Goal: Task Accomplishment & Management: Use online tool/utility

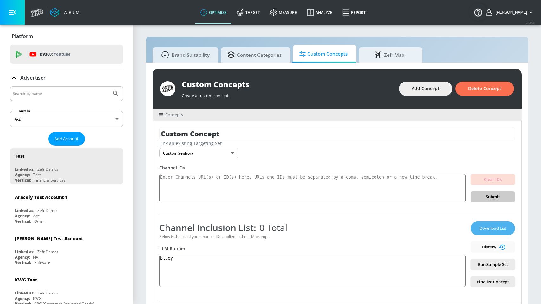
click at [483, 232] on button "Download List" at bounding box center [493, 228] width 44 height 14
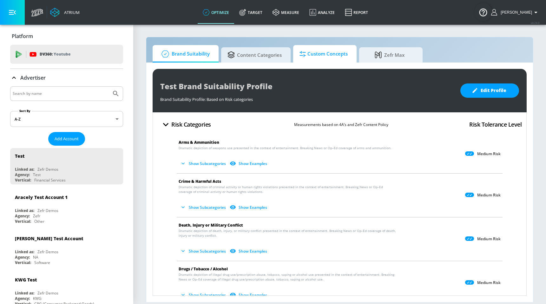
click at [317, 53] on span "Custom Concepts" at bounding box center [323, 53] width 48 height 15
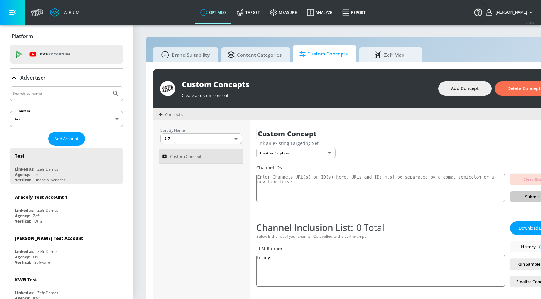
click at [197, 140] on body "Atrium optimize Target measure Analyze Report optimize Target measure Analyze R…" at bounding box center [270, 153] width 541 height 306
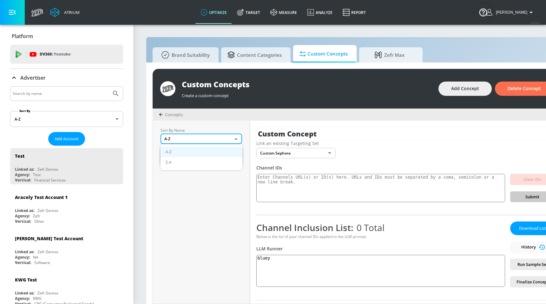
click at [169, 115] on div at bounding box center [273, 152] width 546 height 304
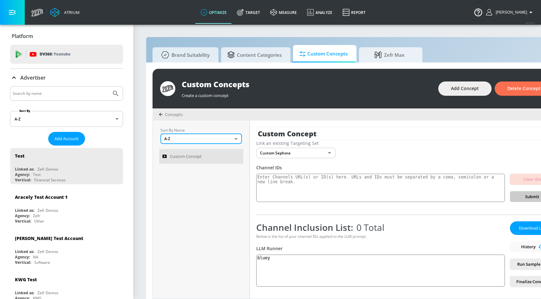
click at [164, 114] on div "Concepts" at bounding box center [171, 115] width 24 height 6
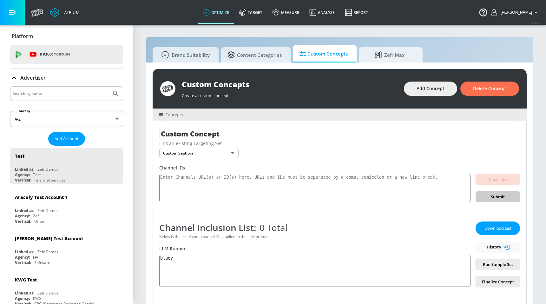
click at [232, 155] on body "Atrium optimize Target measure Analyze Report optimize Target measure Analyze R…" at bounding box center [273, 155] width 546 height 310
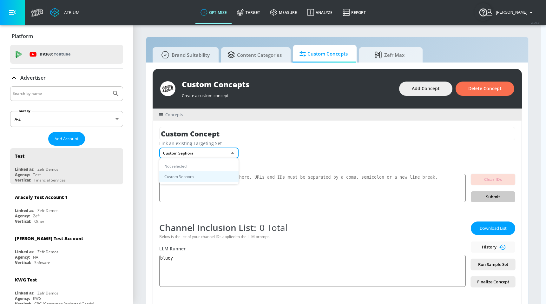
click at [304, 152] on div at bounding box center [273, 152] width 546 height 304
click at [224, 153] on body "Atrium optimize Target measure Analyze Report optimize Target measure Analyze R…" at bounding box center [273, 155] width 546 height 310
click at [309, 151] on div at bounding box center [273, 152] width 546 height 304
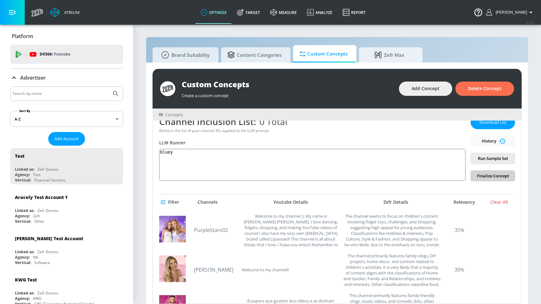
scroll to position [135, 0]
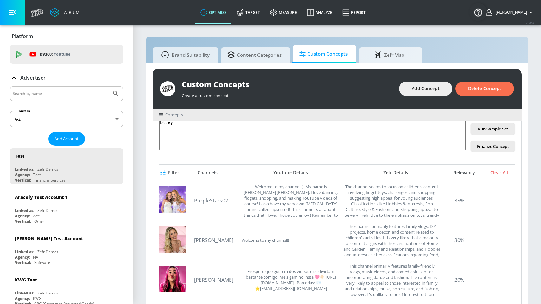
click at [169, 169] on span "Filter" at bounding box center [170, 173] width 17 height 8
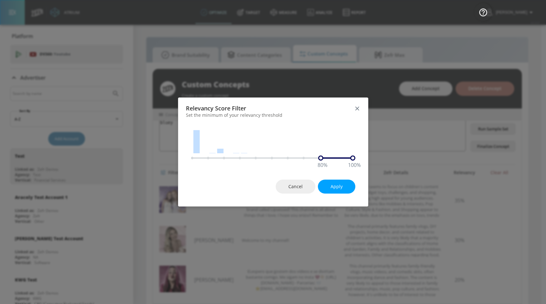
drag, startPoint x: 192, startPoint y: 160, endPoint x: 321, endPoint y: 162, distance: 128.5
click at [321, 160] on div "80 %" at bounding box center [320, 157] width 5 height 5
drag, startPoint x: 320, startPoint y: 159, endPoint x: 191, endPoint y: 165, distance: 129.5
click at [191, 160] on div "0 %" at bounding box center [193, 157] width 5 height 5
click at [356, 107] on icon "button" at bounding box center [357, 108] width 7 height 7
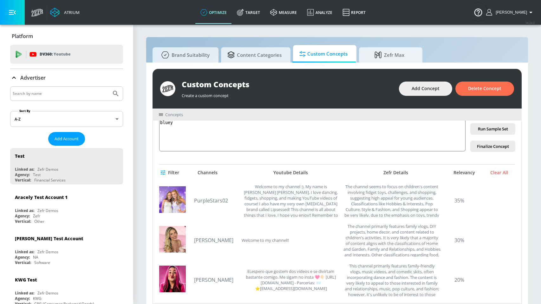
scroll to position [0, 0]
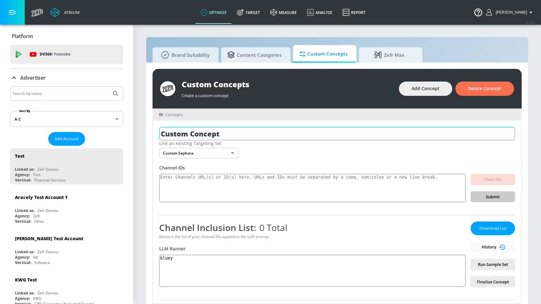
click at [314, 137] on input "Custom Concept" at bounding box center [337, 133] width 356 height 13
click at [310, 157] on div "Link an existing Targeting Set Custom Sephora 1396fb46-3dbb-4efe-91ee-eb34cccd1…" at bounding box center [337, 149] width 356 height 18
click at [353, 155] on div "Link an existing Targeting Set Custom Sephora 1396fb46-3dbb-4efe-91ee-eb34cccd1…" at bounding box center [337, 149] width 356 height 18
click at [526, 162] on div "Custom Concepts Create a custom concept Add Concept Delete Concept Concepts Cus…" at bounding box center [337, 186] width 382 height 248
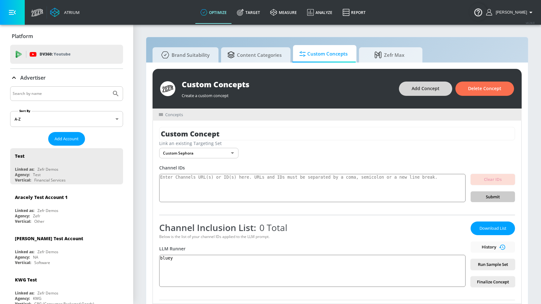
click at [416, 90] on span "Add Concept" at bounding box center [426, 89] width 28 height 8
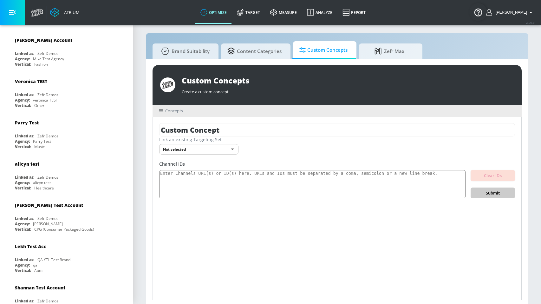
scroll to position [460, 0]
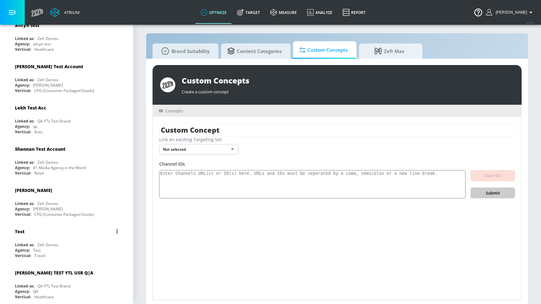
click at [82, 247] on div "Agency: Test" at bounding box center [68, 249] width 107 height 5
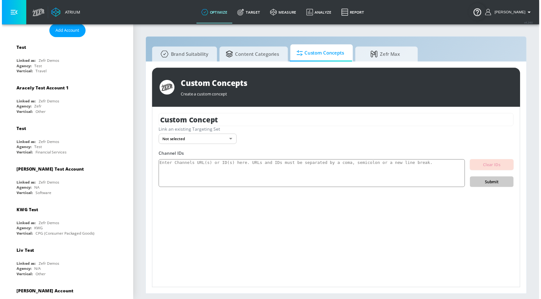
scroll to position [104, 0]
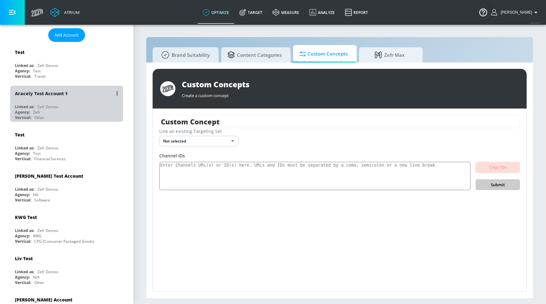
click at [80, 99] on div "Aracely Test Account 1" at bounding box center [68, 93] width 107 height 15
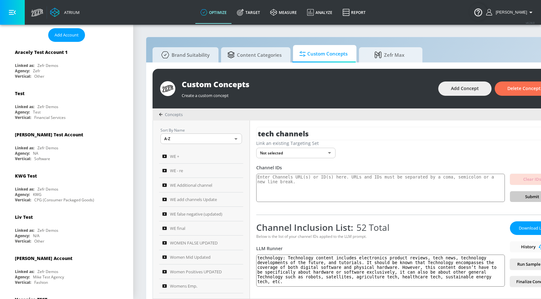
click at [159, 115] on icon at bounding box center [161, 115] width 4 height 4
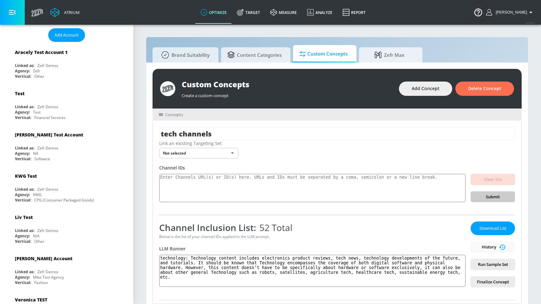
click at [476, 245] on div "Download List History Run Sample Set Finalize Concept" at bounding box center [493, 254] width 44 height 66
click at [68, 102] on div "Test Linked as: Zefr Demos Agency: Test Vertical: Financial Services" at bounding box center [66, 104] width 113 height 36
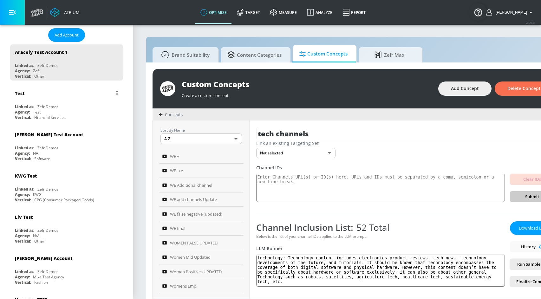
click at [74, 108] on div "Linked as: Zefr Demos" at bounding box center [68, 106] width 107 height 5
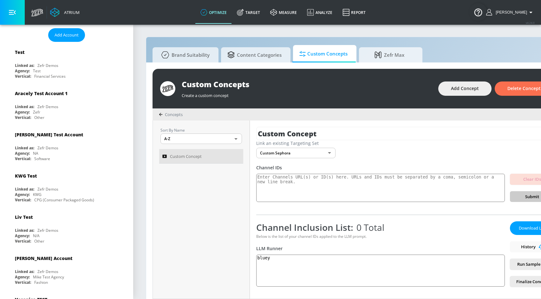
click at [521, 247] on div "Download List History Run Sample Set Finalize Concept" at bounding box center [532, 254] width 44 height 66
click at [360, 258] on textarea "bluey" at bounding box center [380, 271] width 249 height 32
click at [525, 264] on span "Run Sample Set" at bounding box center [532, 264] width 34 height 7
click at [168, 115] on span "Concepts" at bounding box center [174, 115] width 18 height 6
